Goal: Task Accomplishment & Management: Use online tool/utility

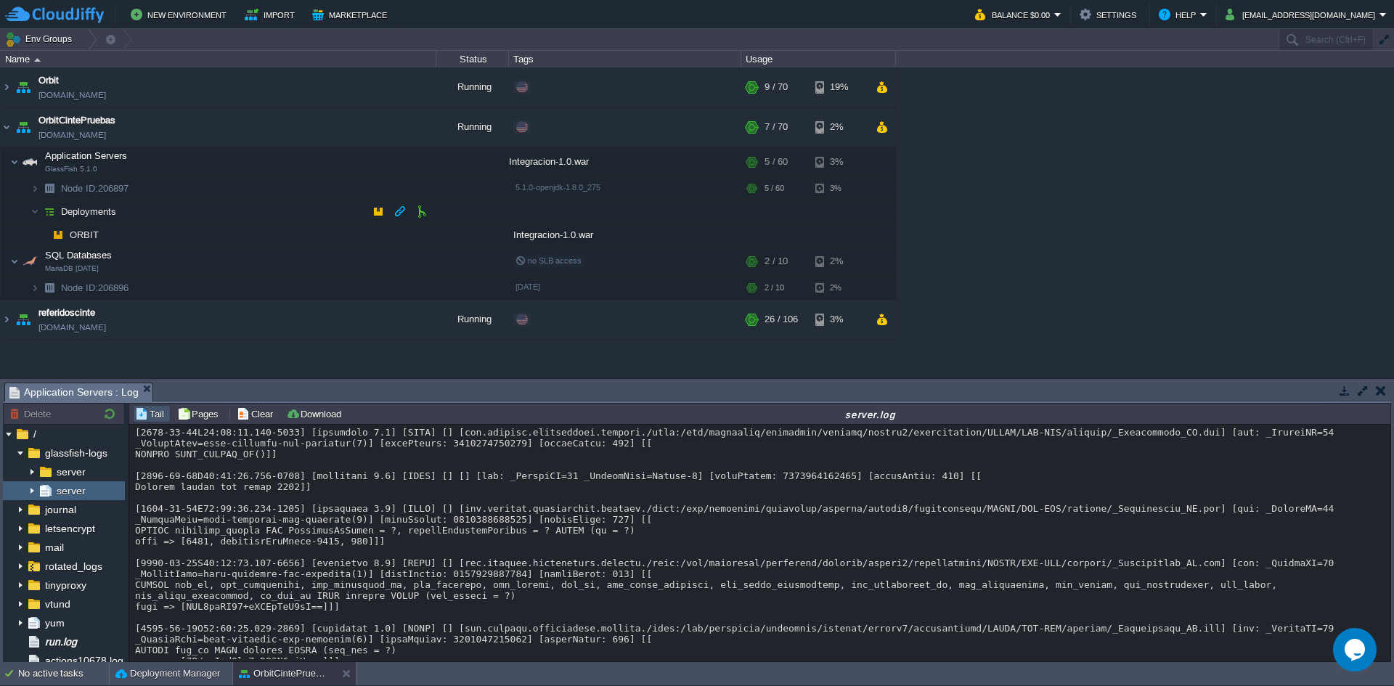
scroll to position [15344, 0]
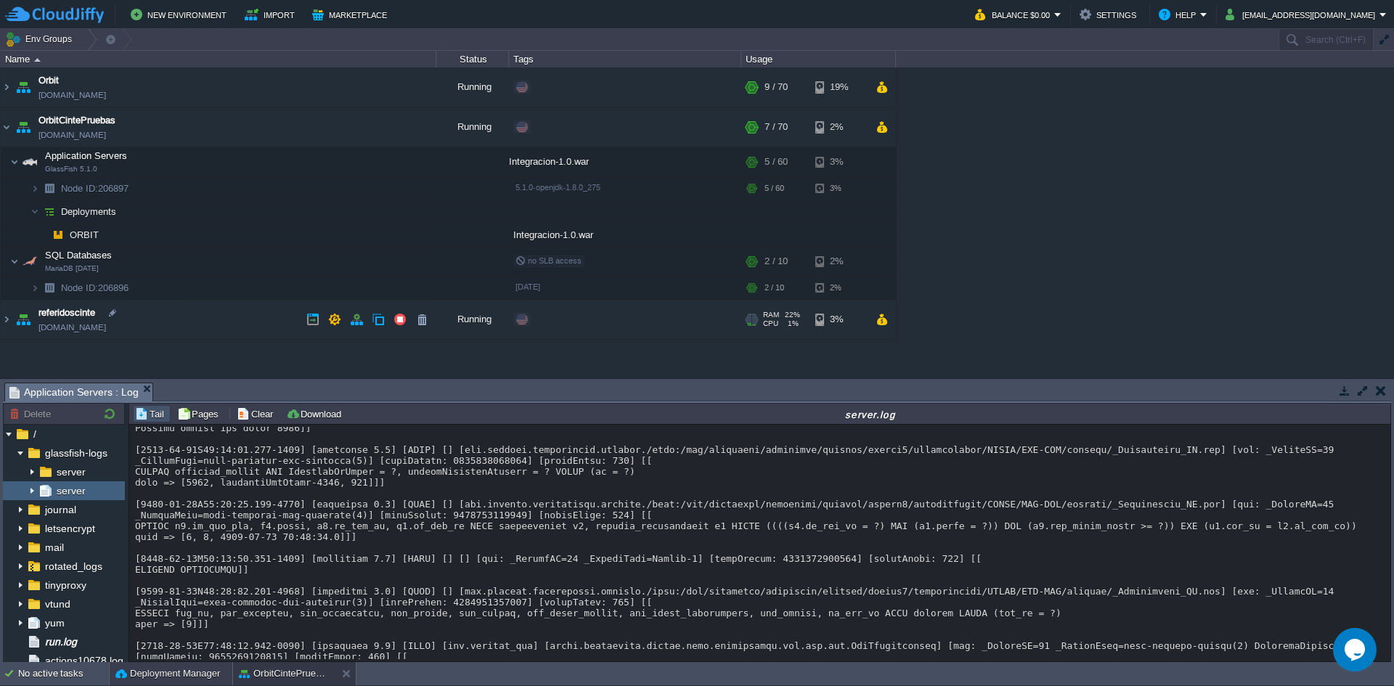
click at [146, 673] on button "Deployment Manager" at bounding box center [167, 673] width 105 height 15
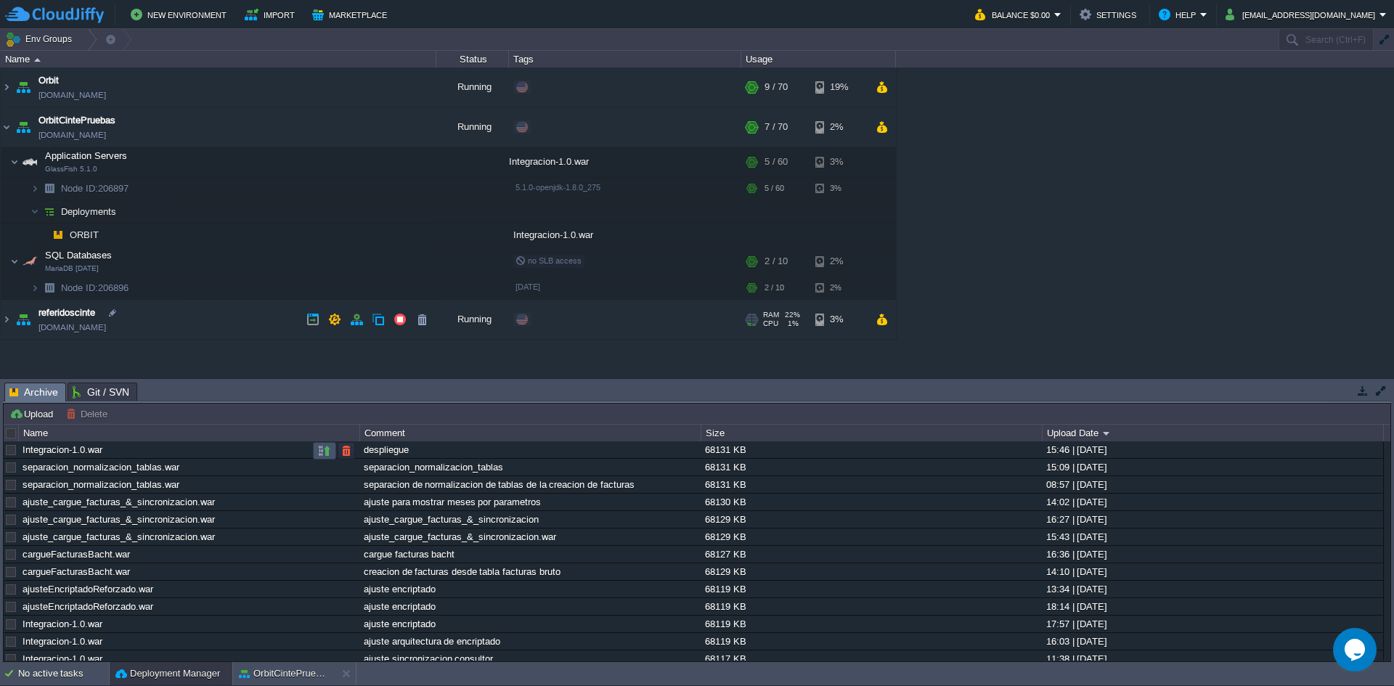
click at [322, 454] on button "button" at bounding box center [324, 450] width 13 height 13
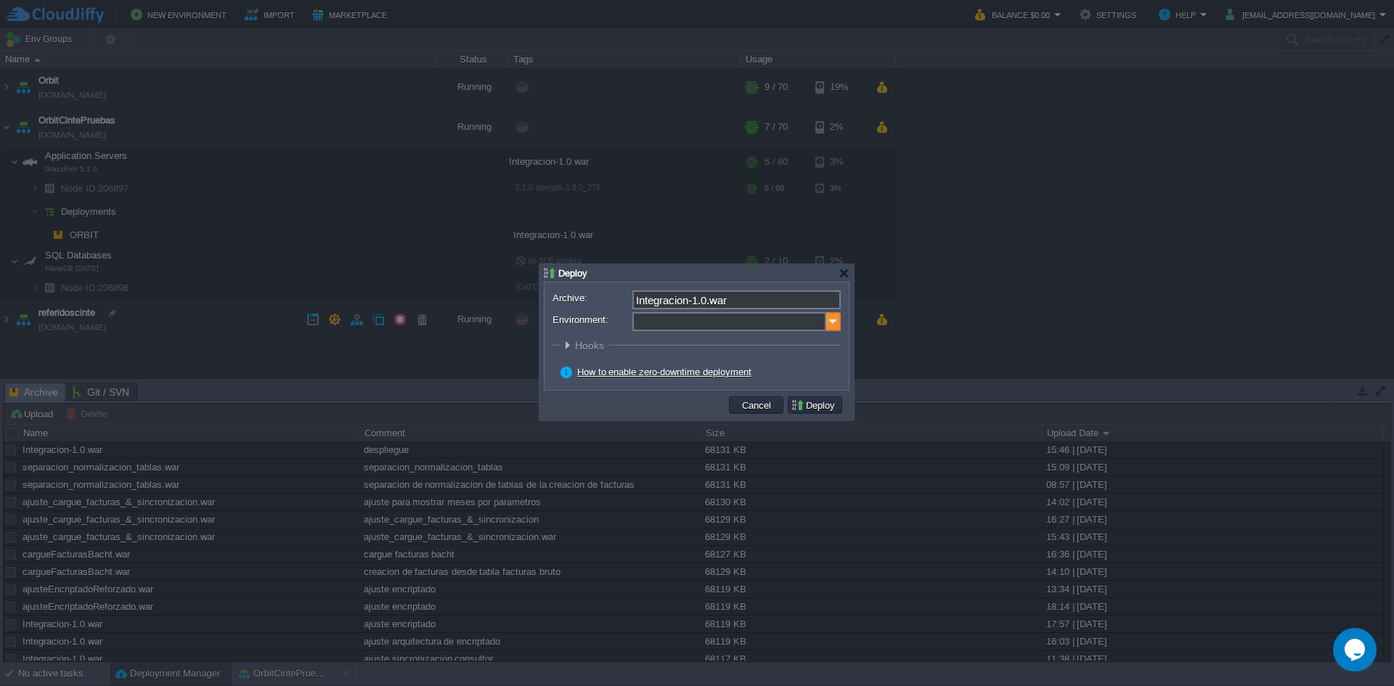
click at [837, 321] on img at bounding box center [833, 321] width 15 height 19
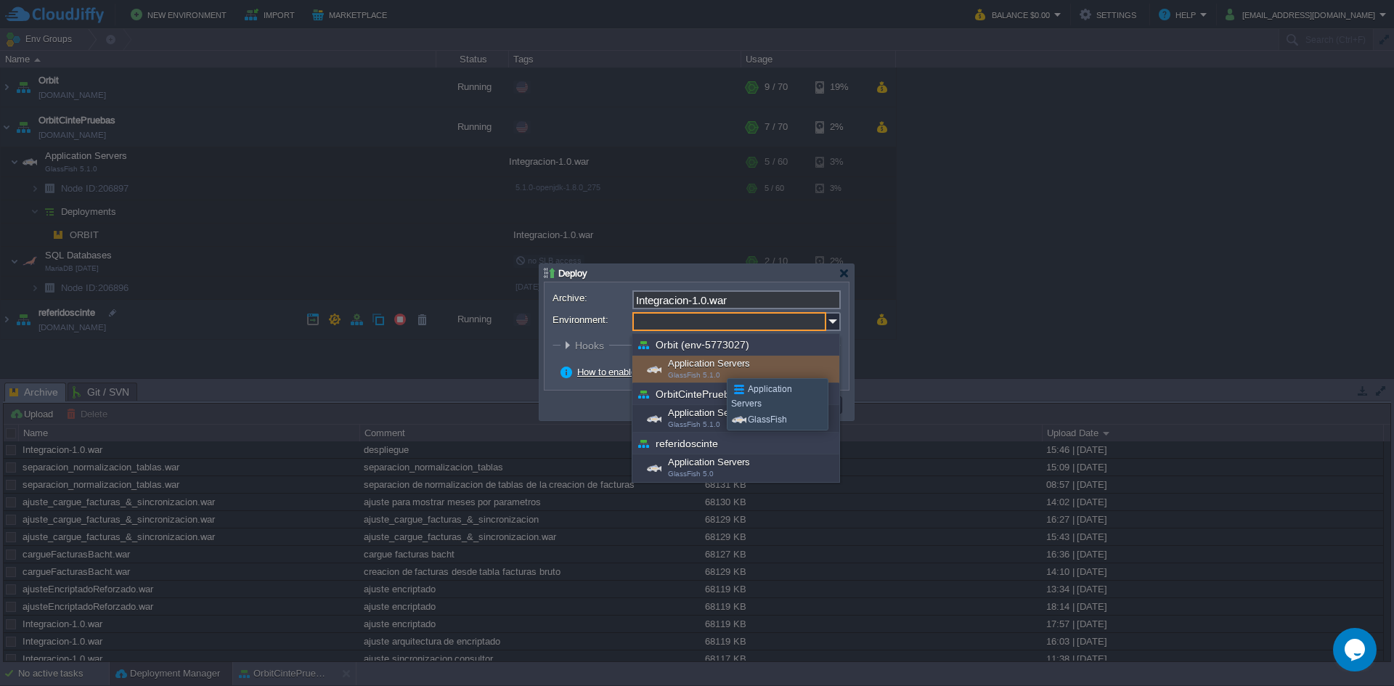
click at [716, 365] on div "Application Servers GlassFish 5.1.0" at bounding box center [735, 370] width 207 height 28
type input "Application Servers (Orbit (env-5773027))"
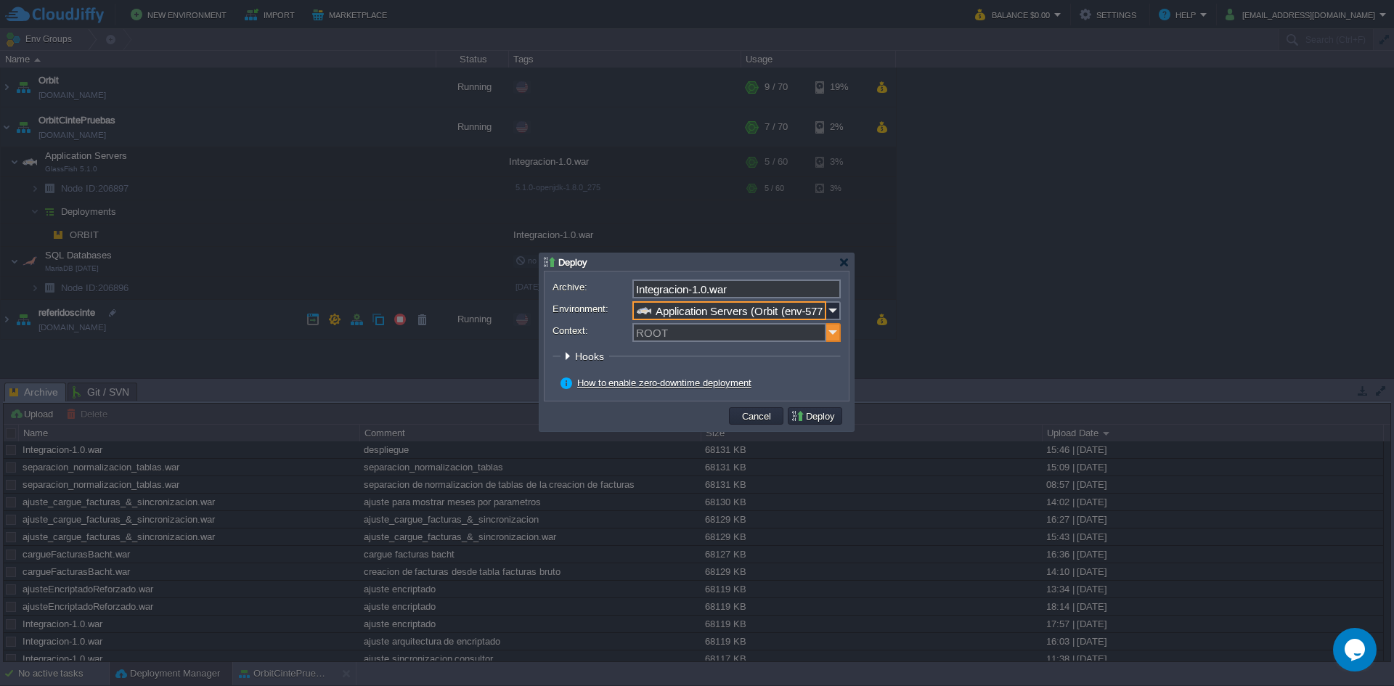
click at [836, 329] on img at bounding box center [833, 332] width 15 height 19
click at [713, 352] on div "SIVF" at bounding box center [736, 354] width 205 height 20
type input "SIVF"
click at [814, 414] on button "Deploy" at bounding box center [814, 415] width 49 height 13
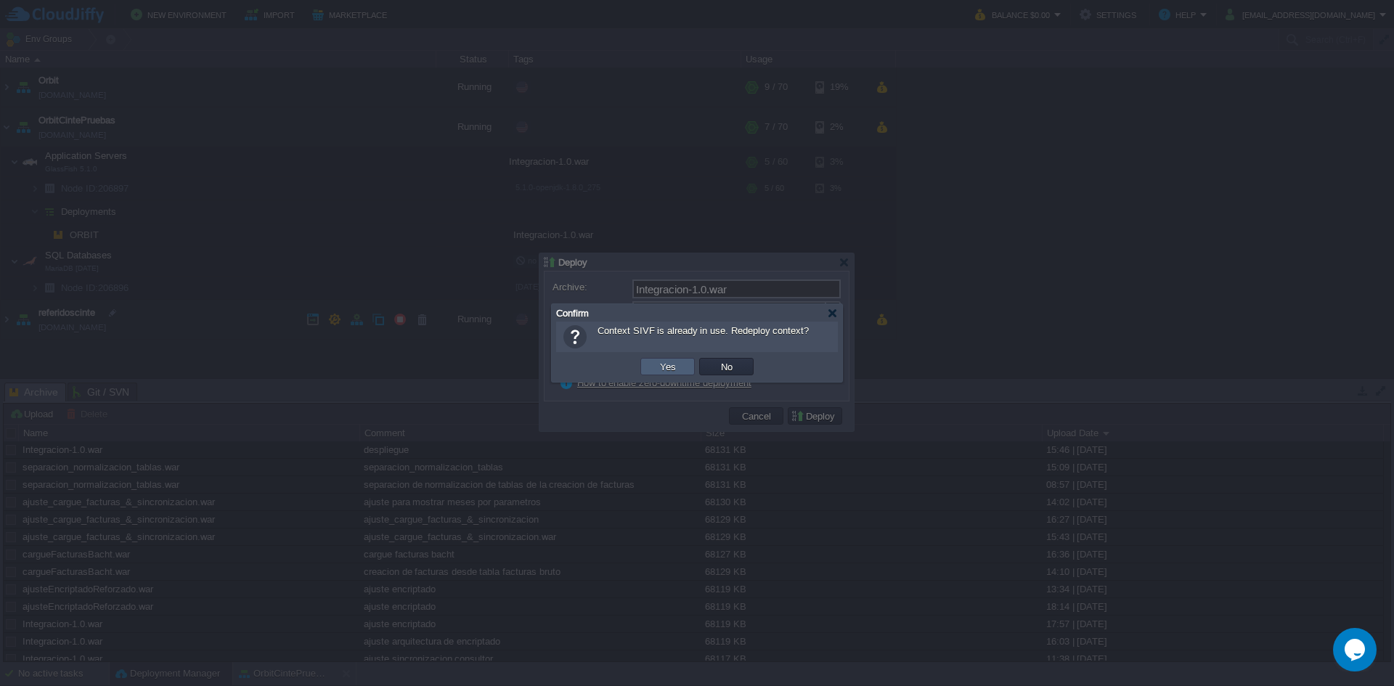
click at [675, 375] on td "Yes" at bounding box center [667, 366] width 54 height 17
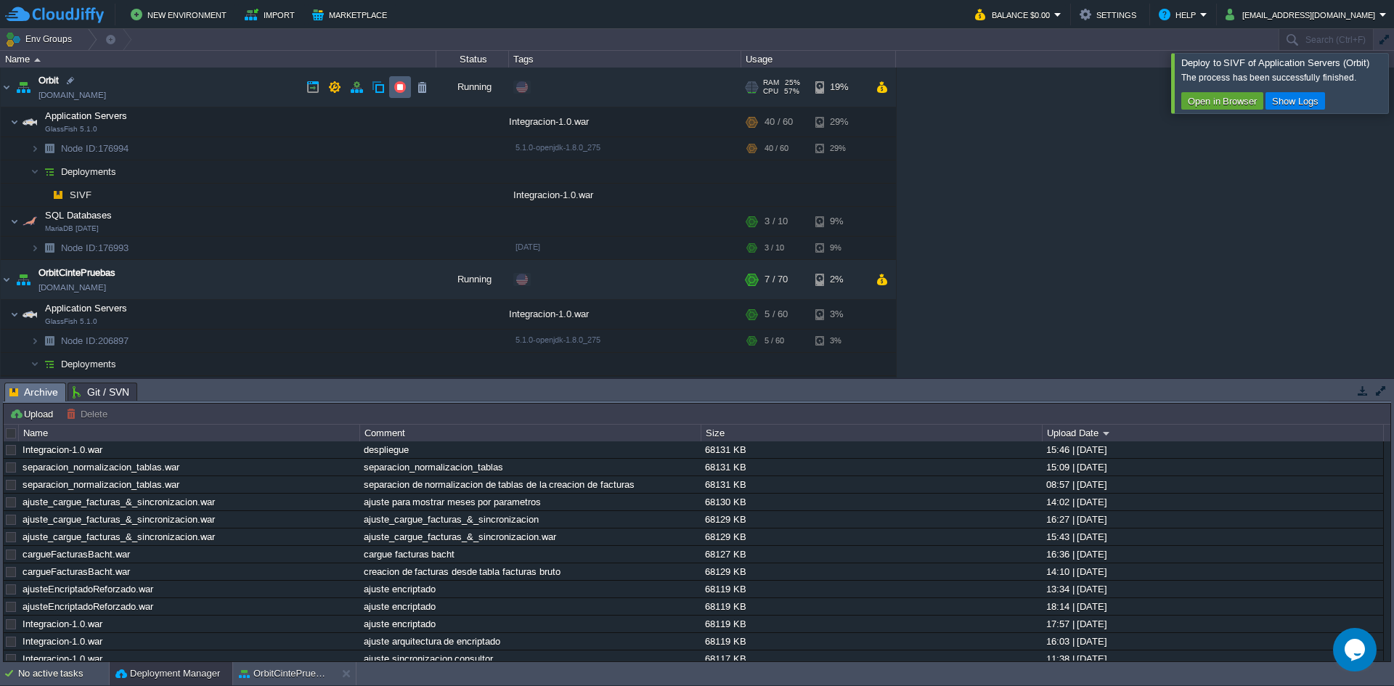
click at [401, 86] on button "button" at bounding box center [399, 87] width 13 height 13
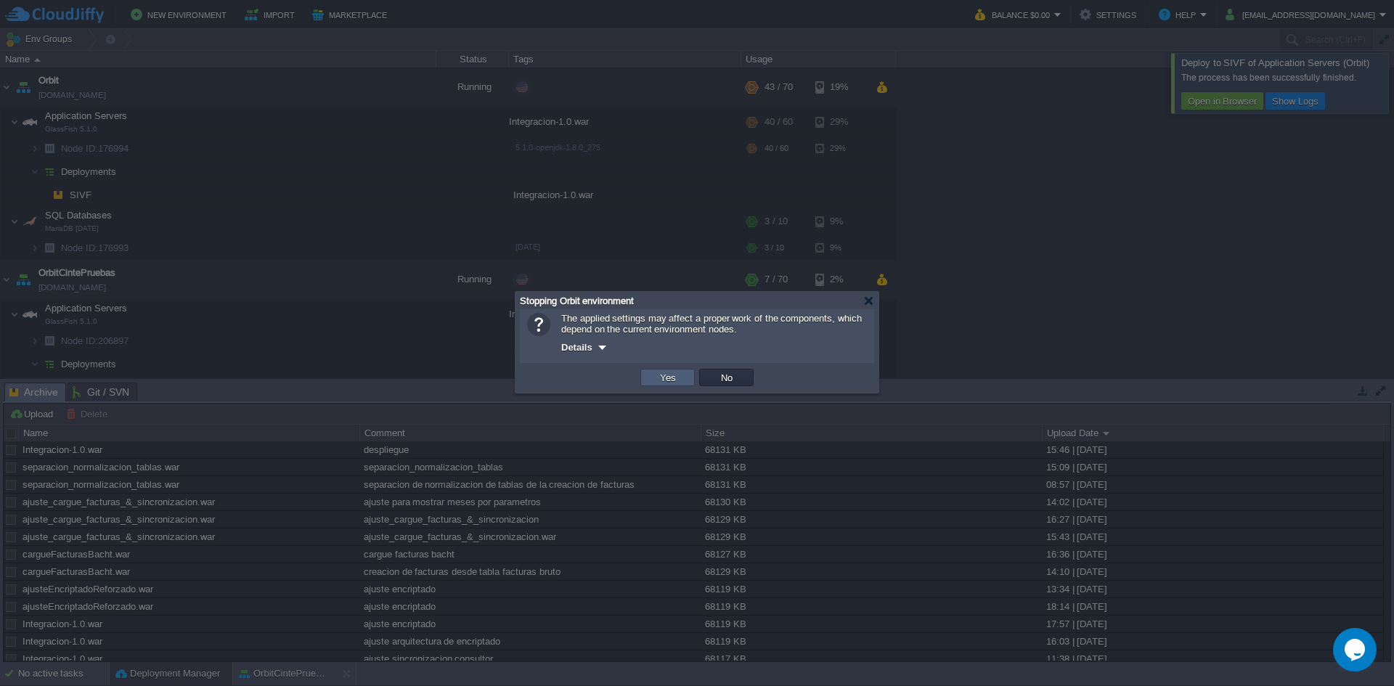
click at [674, 374] on button "Yes" at bounding box center [667, 377] width 25 height 13
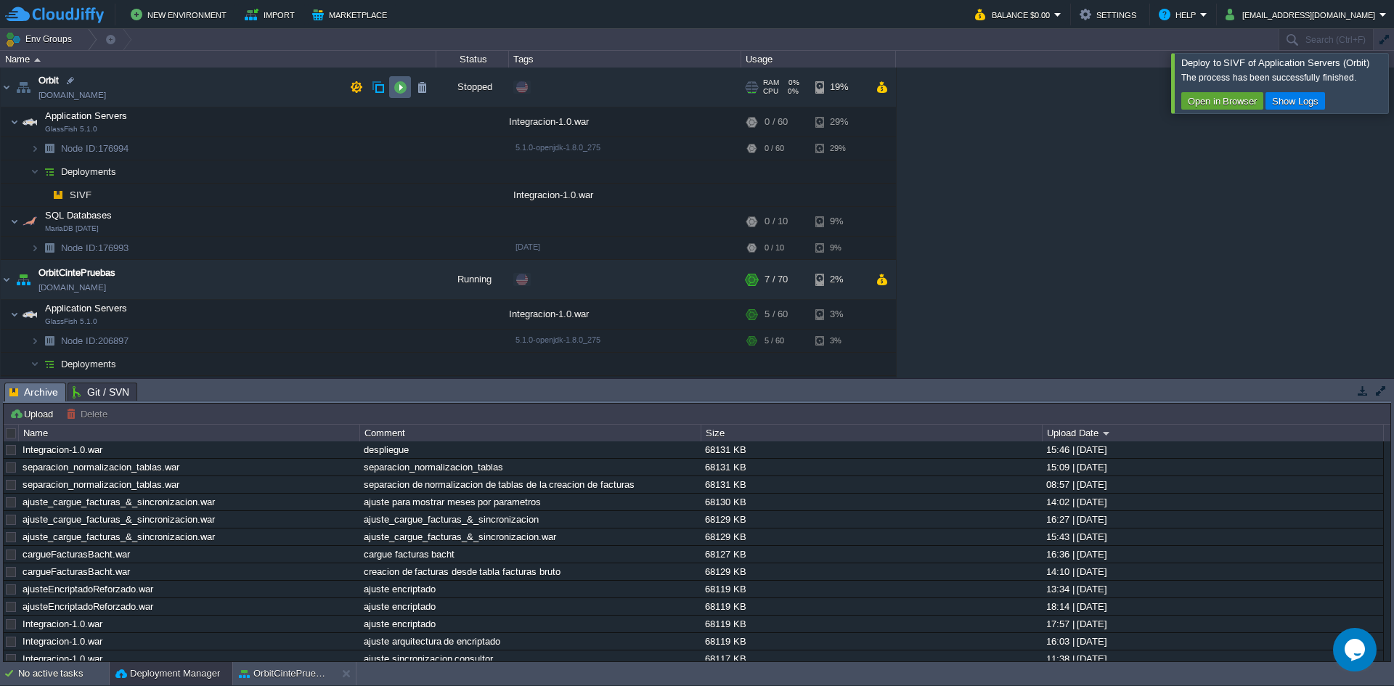
click at [401, 89] on button "button" at bounding box center [399, 87] width 13 height 13
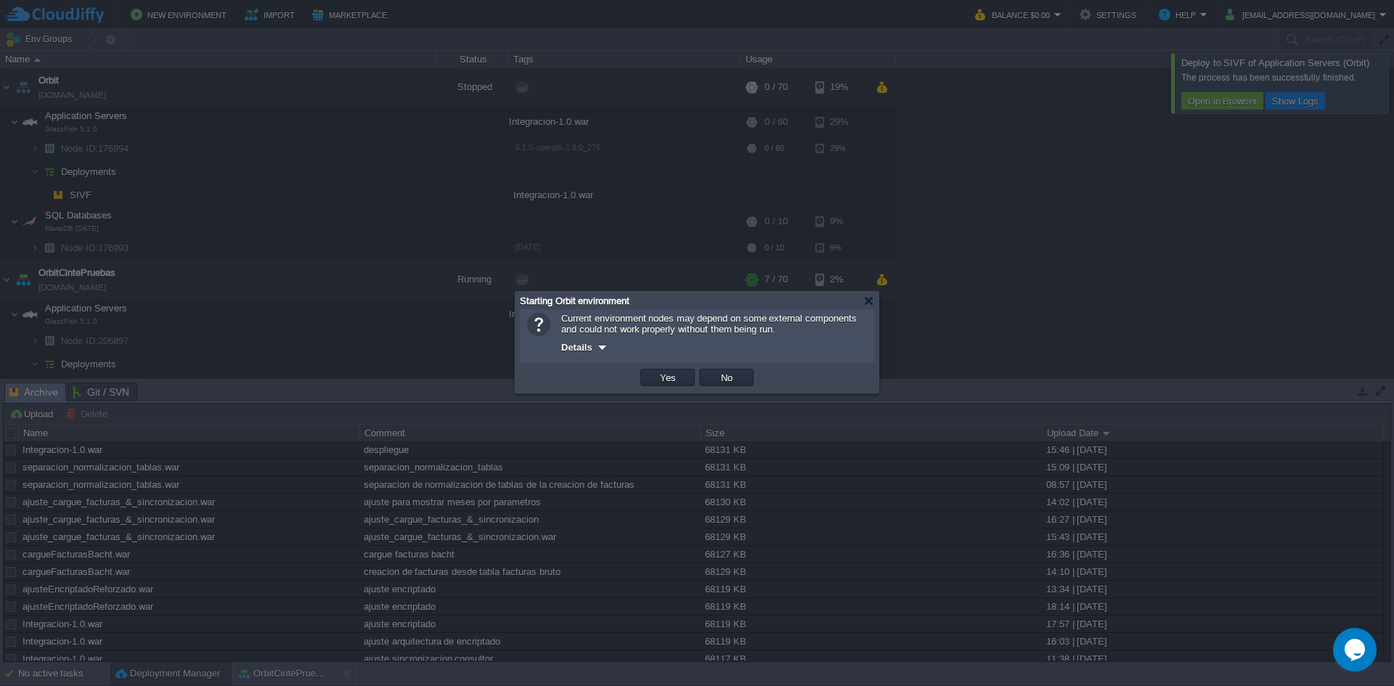
click at [666, 383] on button "Yes" at bounding box center [667, 377] width 25 height 13
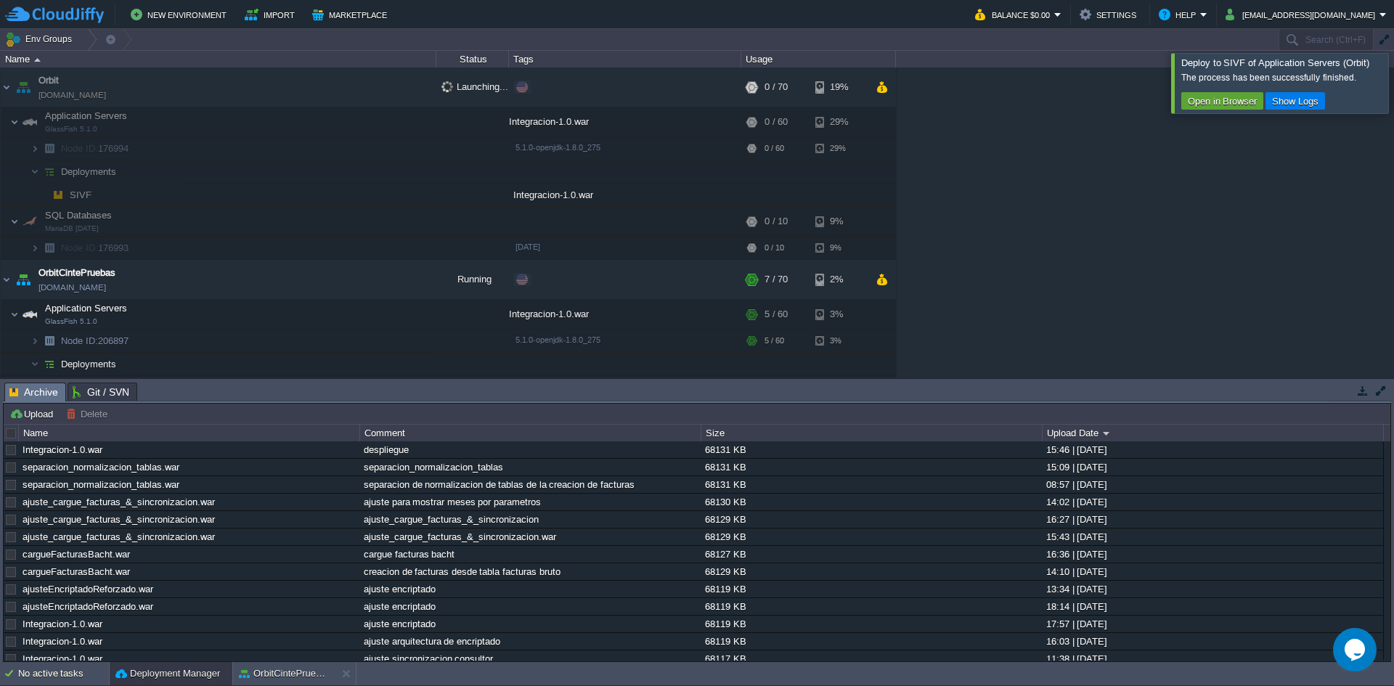
click at [1393, 78] on div at bounding box center [1411, 83] width 0 height 60
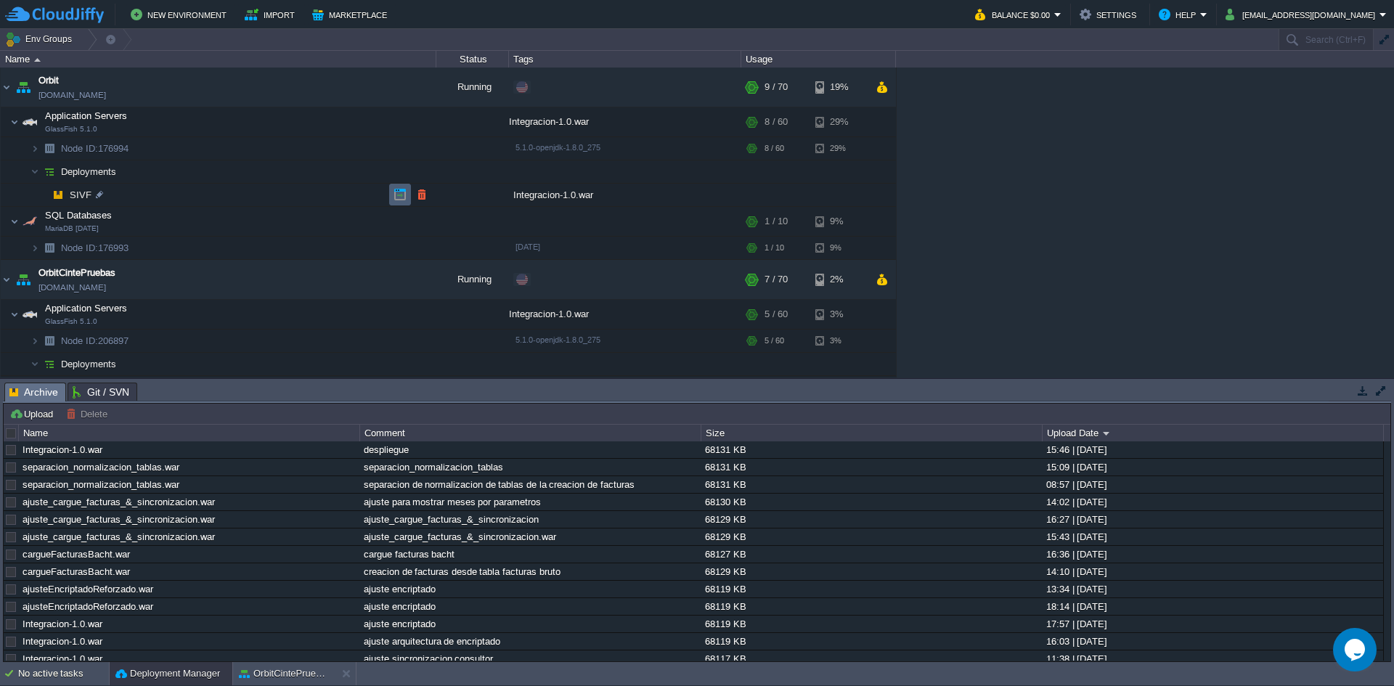
click at [397, 197] on button "button" at bounding box center [399, 194] width 13 height 13
